Goal: Find contact information: Find contact information

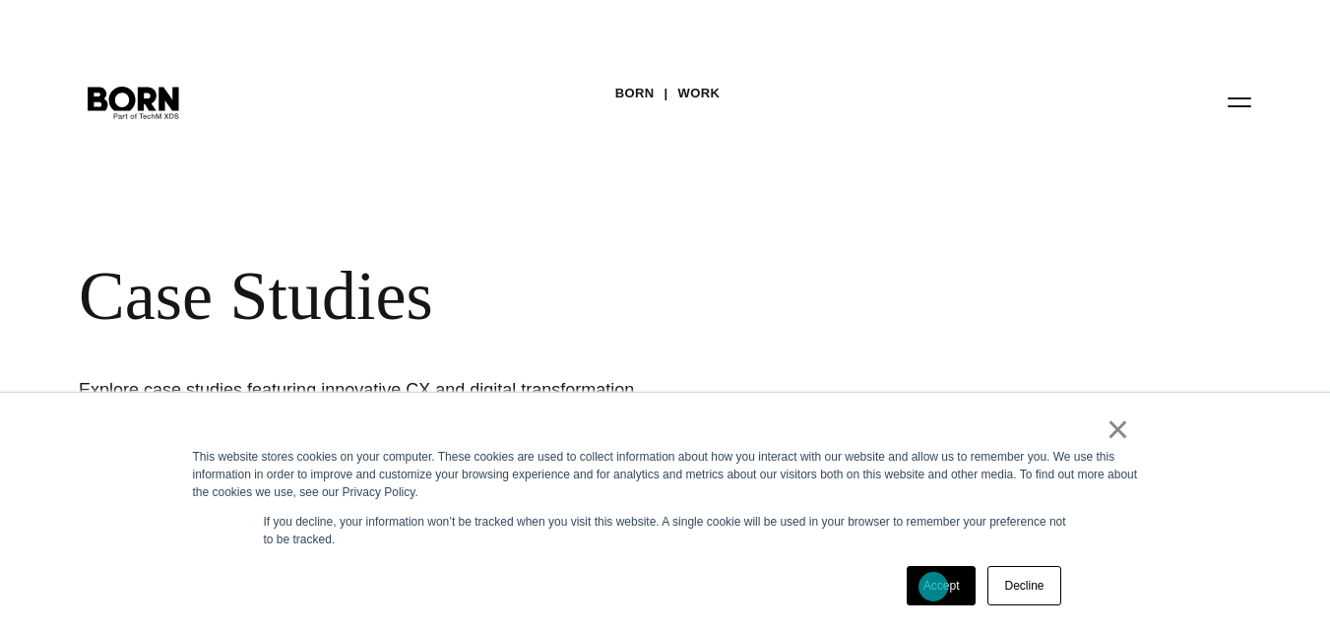
click at [933, 587] on link "Accept" at bounding box center [941, 585] width 70 height 39
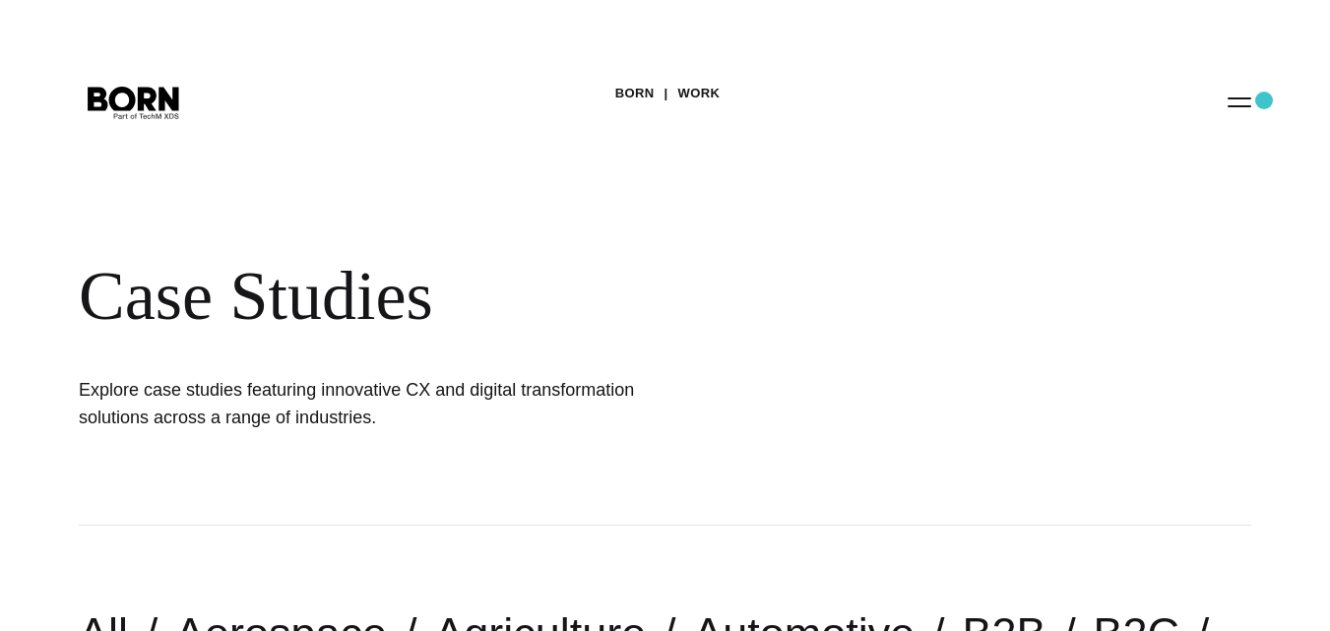
click at [1264, 100] on div "BORN Work Case Studies Explore case studies featuring innovative CX and digital…" at bounding box center [665, 263] width 1330 height 526
click at [1239, 101] on button "Primary Menu" at bounding box center [1238, 101] width 47 height 41
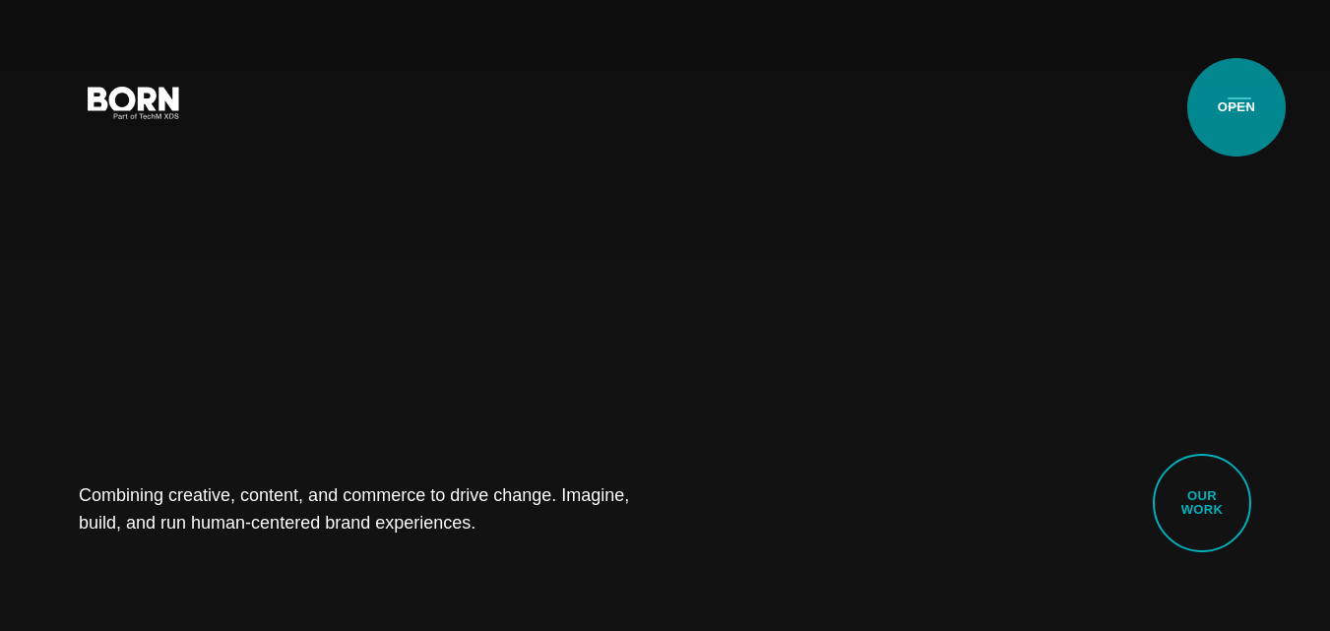
click at [1236, 107] on button "Primary Menu" at bounding box center [1238, 101] width 47 height 41
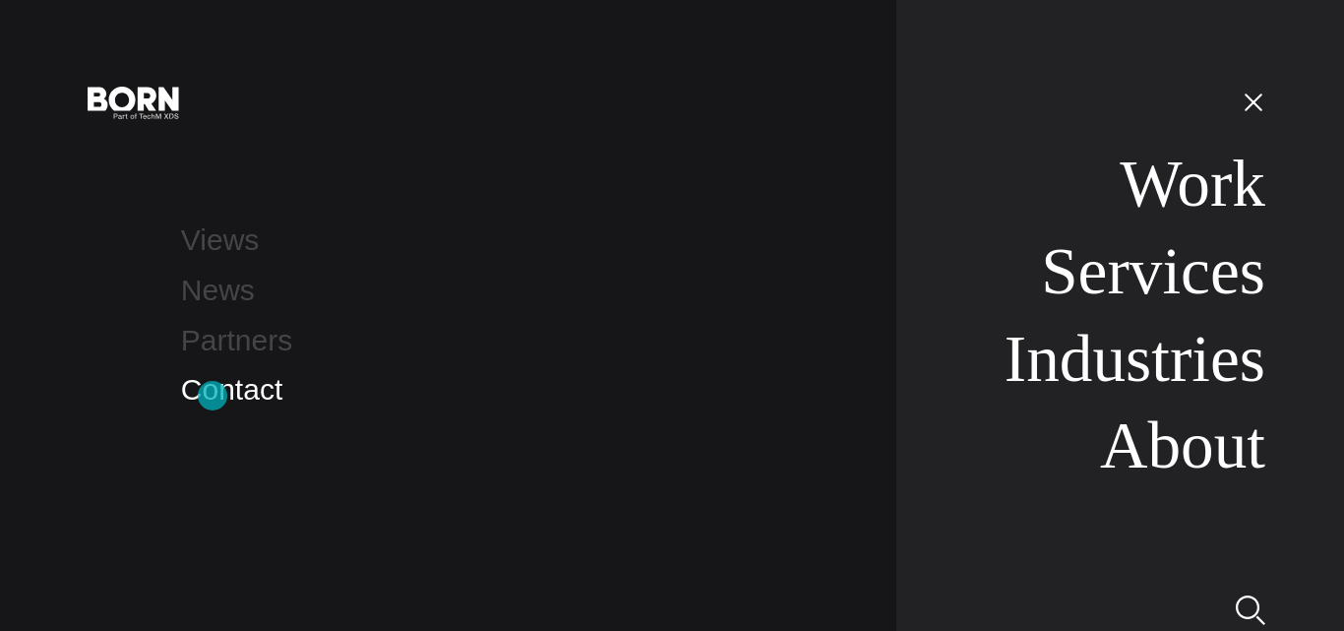
click at [222, 395] on link "Contact" at bounding box center [231, 389] width 101 height 32
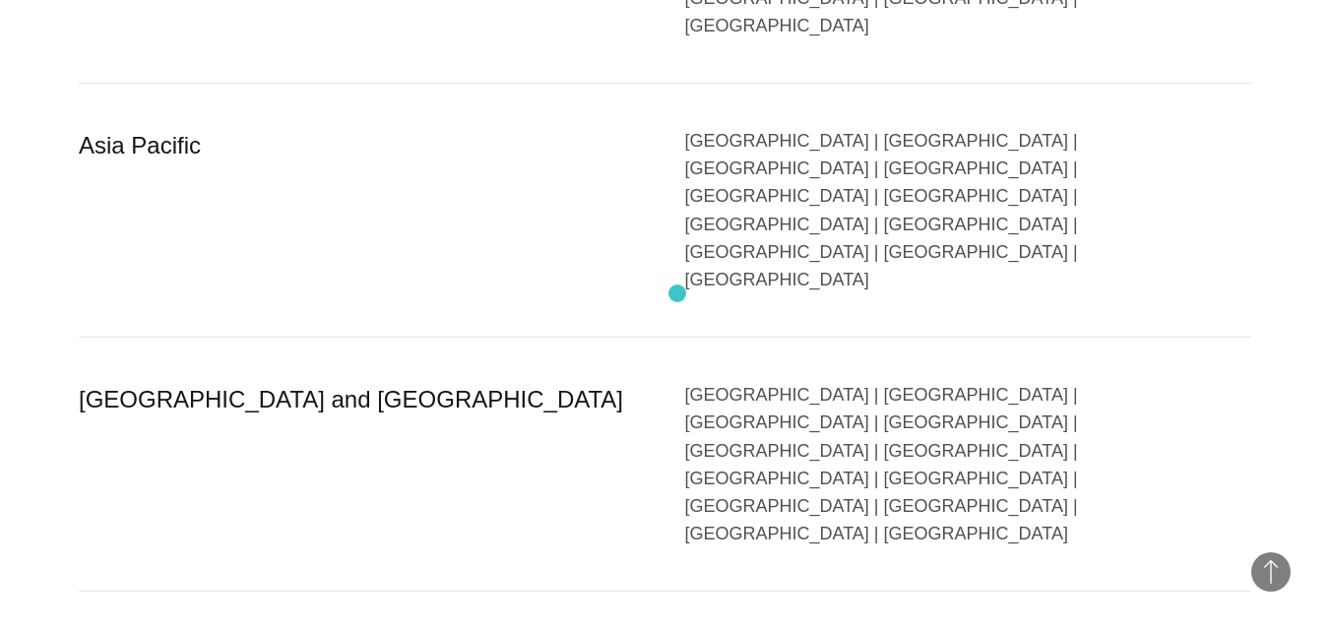
scroll to position [4133, 0]
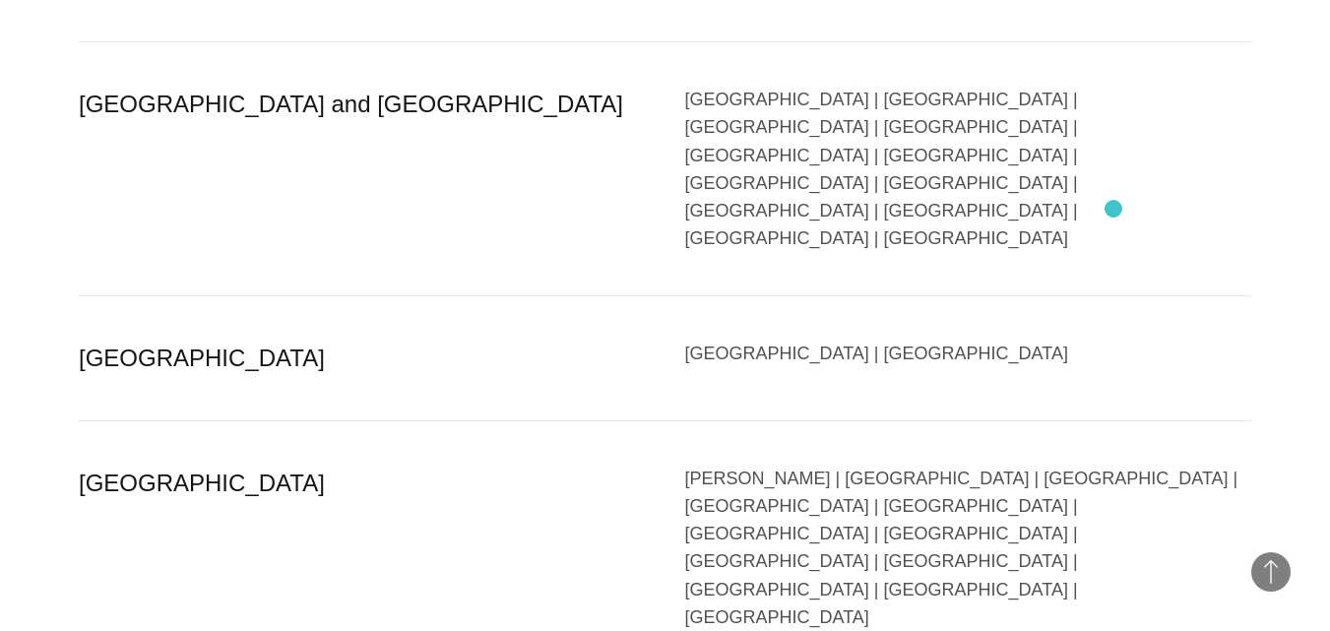
click at [1048, 341] on section "Region Country [GEOGRAPHIC_DATA] [GEOGRAPHIC_DATA] | [GEOGRAPHIC_DATA] | [GEOGR…" at bounding box center [665, 310] width 1330 height 1941
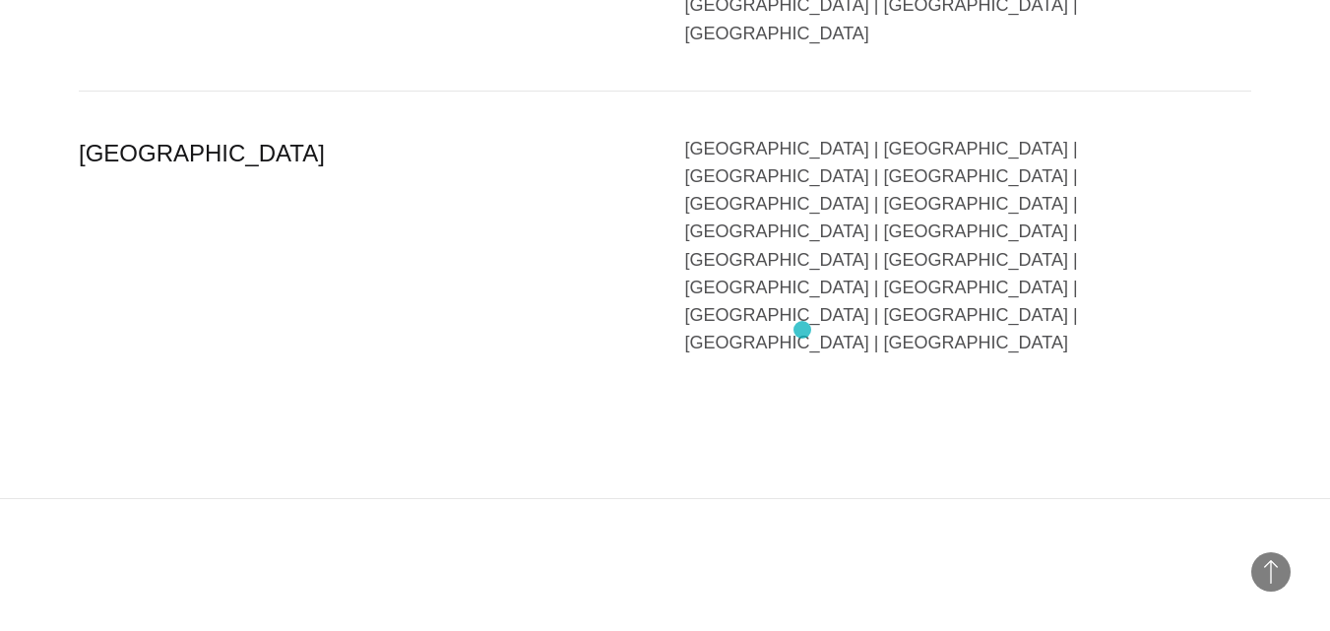
scroll to position [4921, 0]
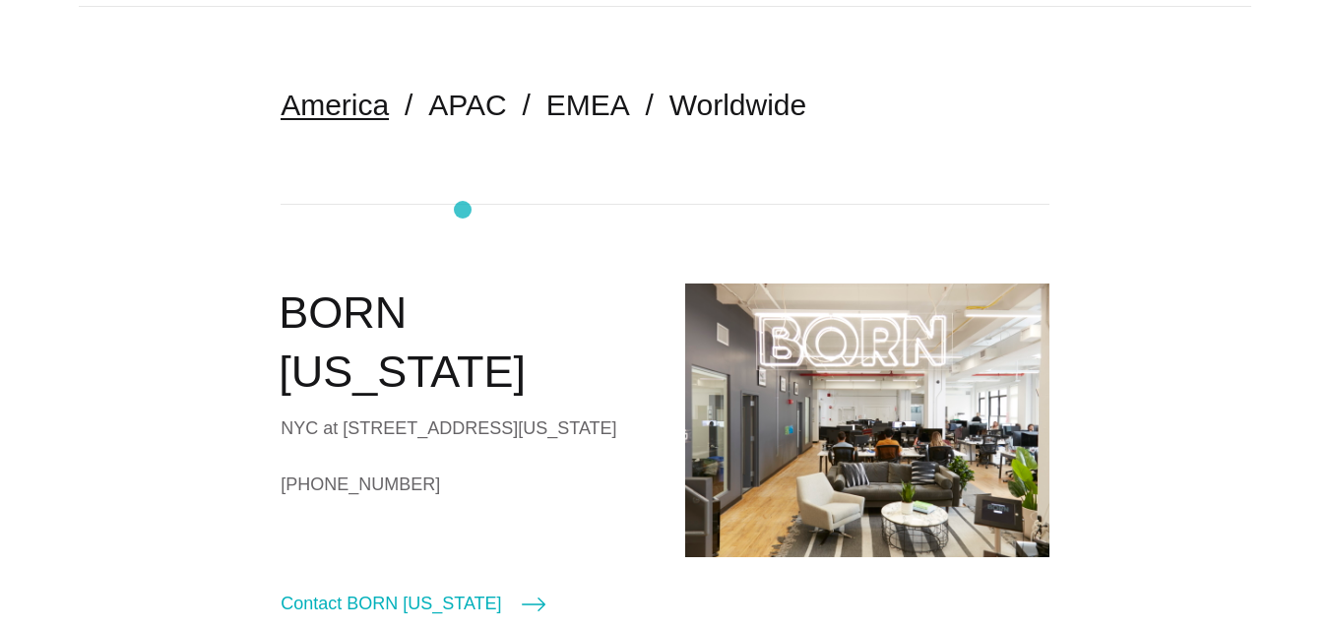
scroll to position [492, 0]
